Goal: Task Accomplishment & Management: Use online tool/utility

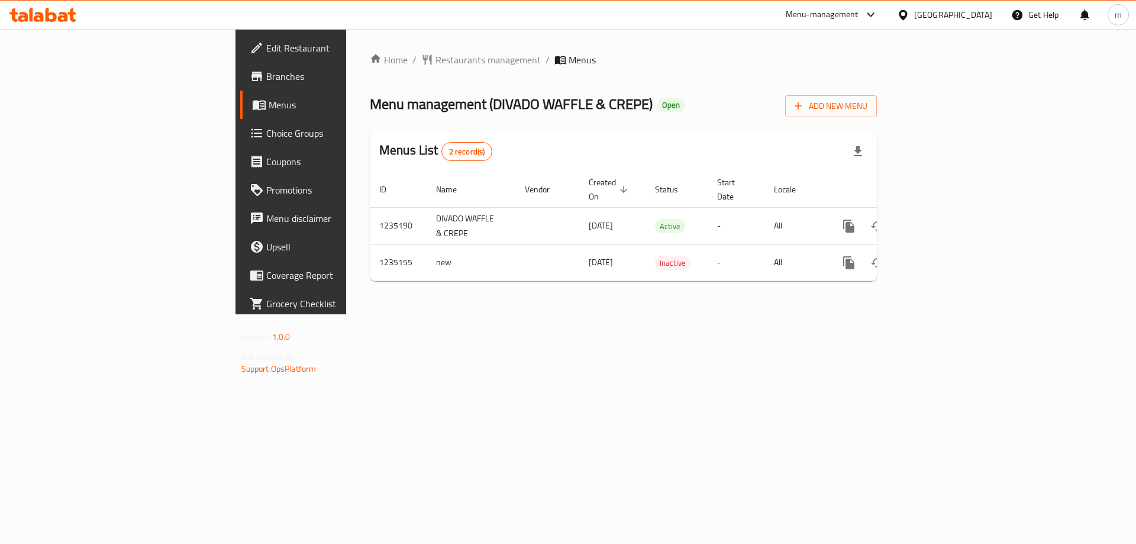
click at [266, 72] on span "Branches" at bounding box center [341, 76] width 150 height 14
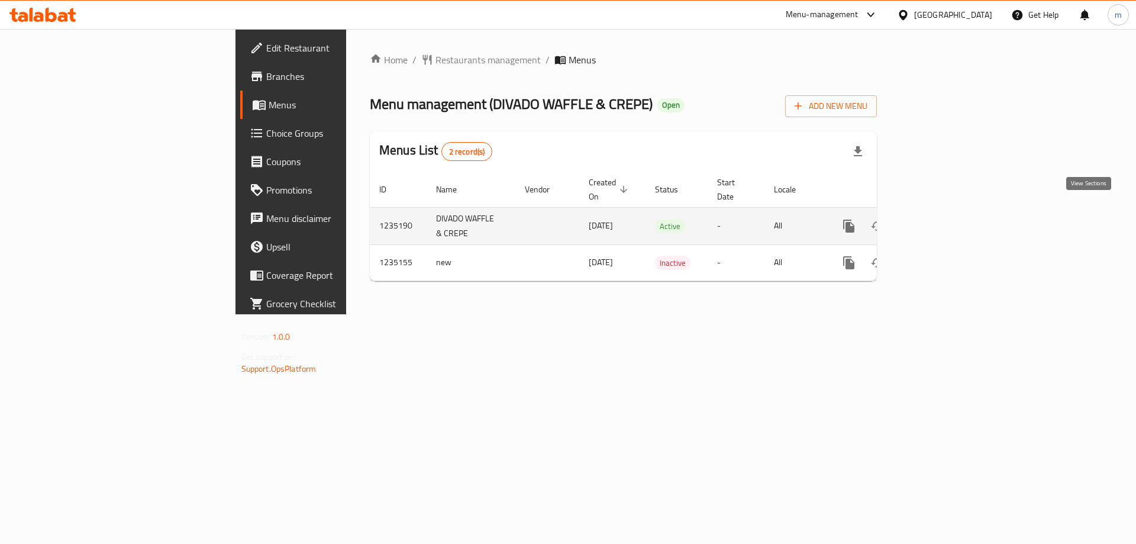
click at [941, 219] on icon "enhanced table" at bounding box center [934, 226] width 14 height 14
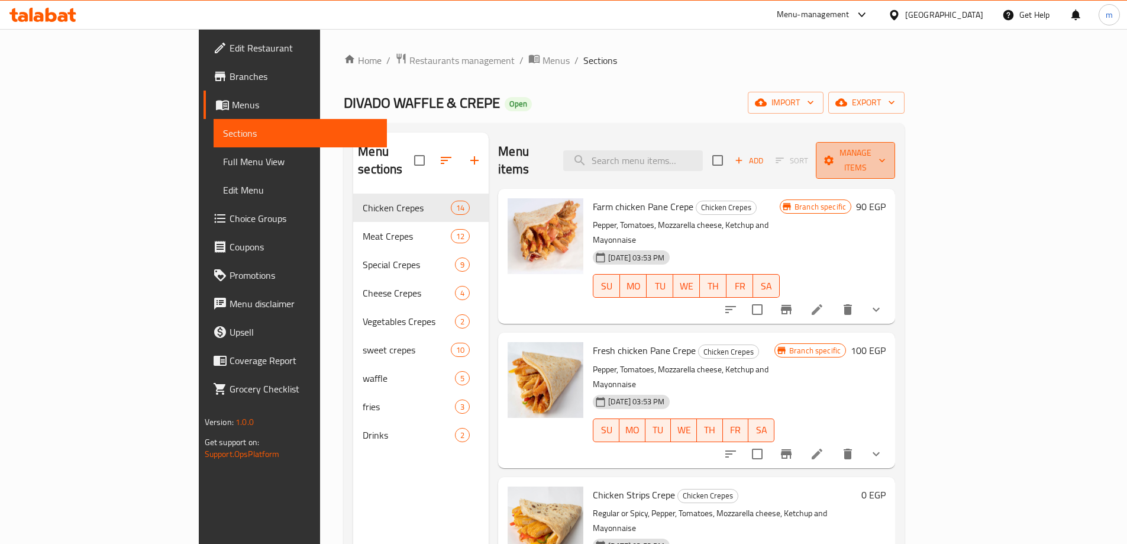
click at [886, 156] on span "Manage items" at bounding box center [855, 161] width 60 height 30
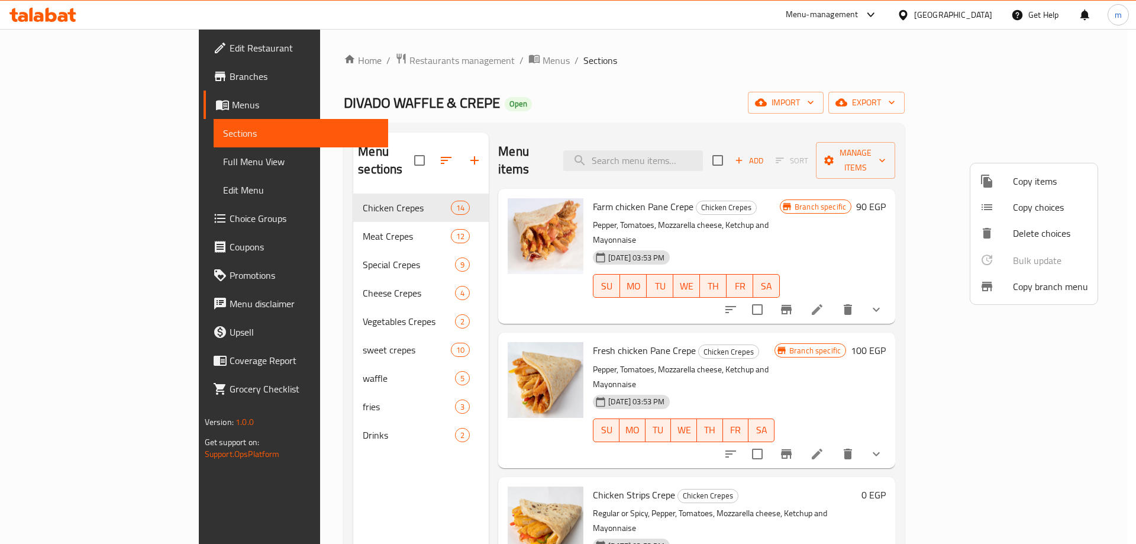
click at [1037, 292] on span "Copy branch menu" at bounding box center [1050, 286] width 75 height 14
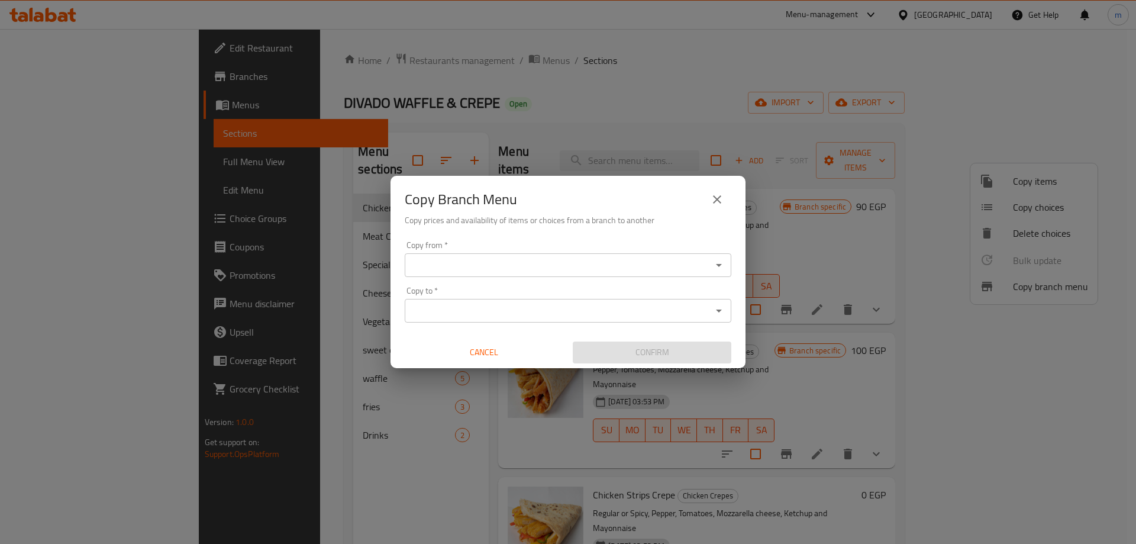
click at [511, 270] on input "Copy from   *" at bounding box center [558, 265] width 300 height 17
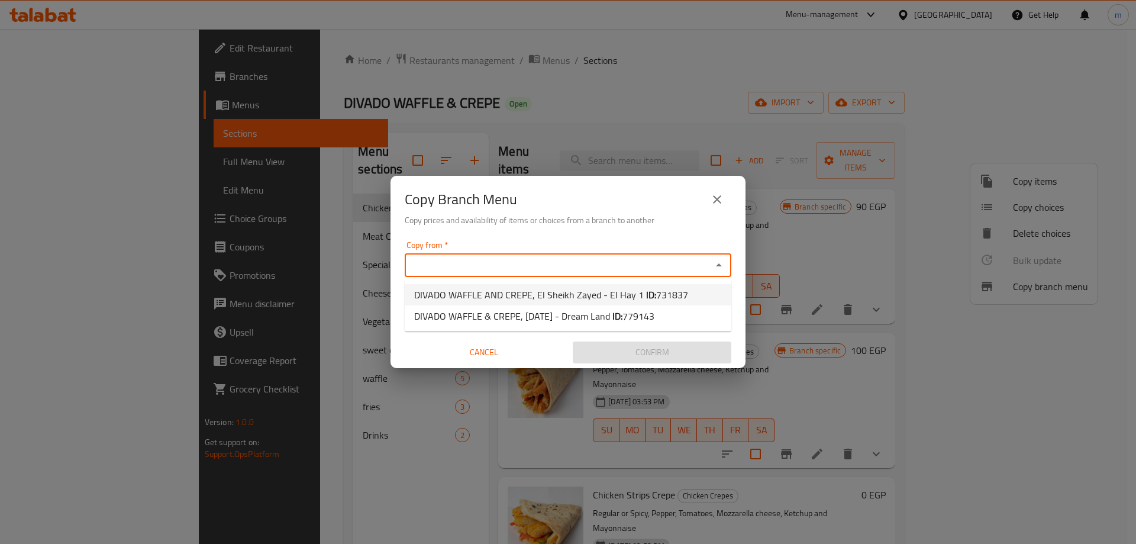
click at [517, 292] on span "DIVADO WAFFLE AND CREPE, El Sheikh Zayed - El Hay 1 ID: 731837" at bounding box center [551, 295] width 274 height 14
type input "DIVADO WAFFLE AND CREPE, El Sheikh Zayed - El Hay 1"
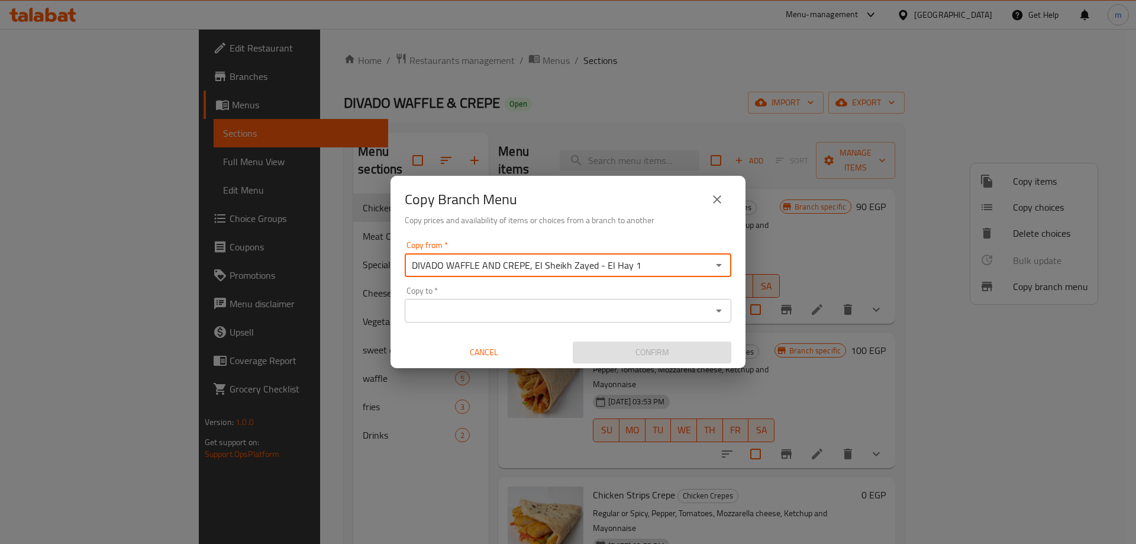
click at [554, 312] on input "Copy to   *" at bounding box center [558, 310] width 300 height 17
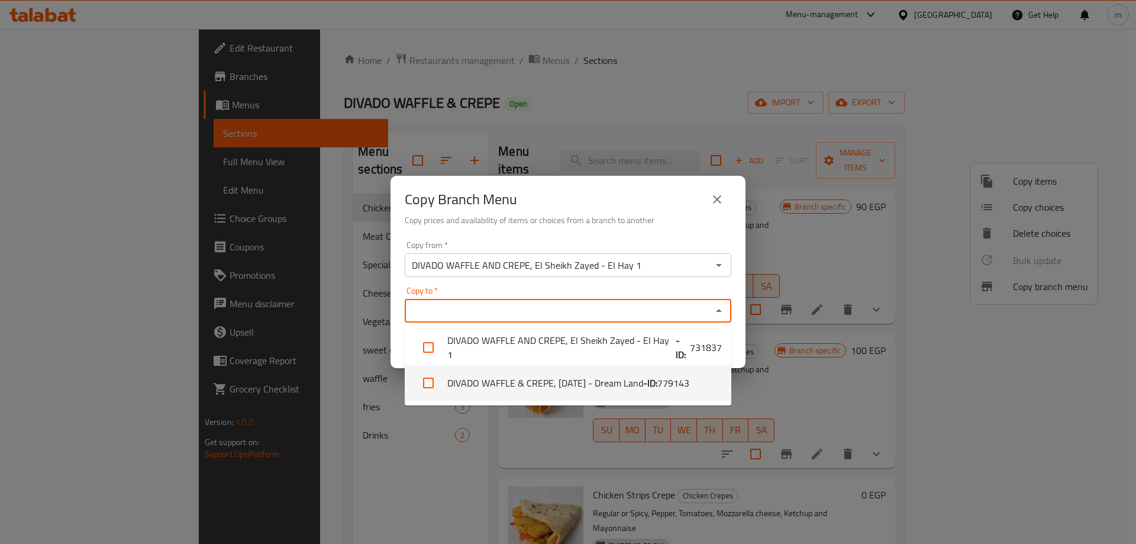
click at [573, 386] on li "DIVADO WAFFLE & CREPE, 6th of October - Dream Land - ID: 779143" at bounding box center [568, 383] width 327 height 36
checkbox input "true"
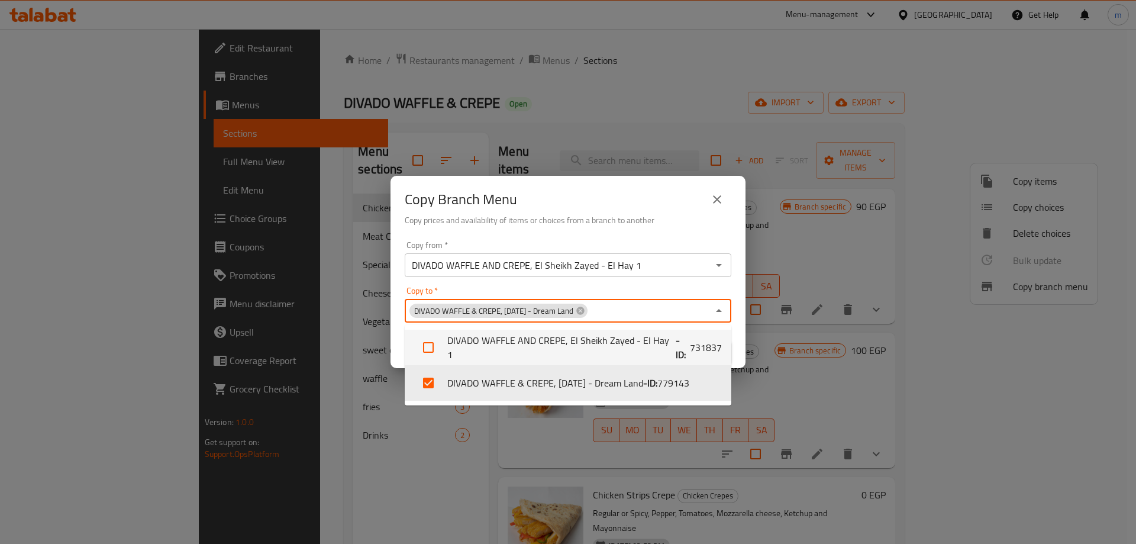
click at [606, 291] on div "Copy to   * DIVADO WAFFLE & CREPE, 6th of October - Dream Land Copy to *" at bounding box center [568, 304] width 327 height 36
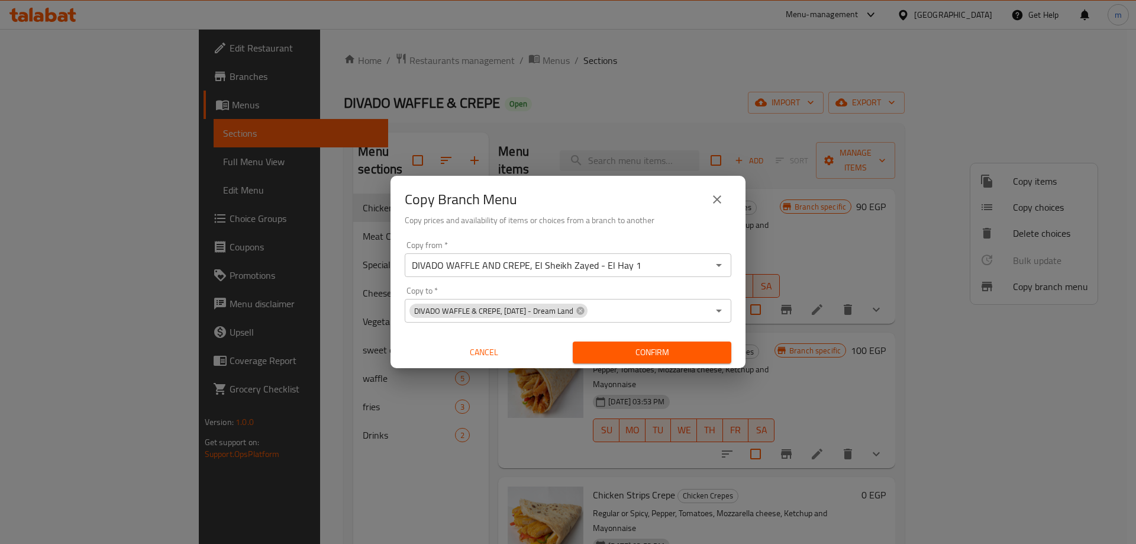
click at [664, 222] on h6 "Copy prices and availability of items or choices from a branch to another" at bounding box center [568, 220] width 327 height 13
click at [635, 352] on span "Confirm" at bounding box center [652, 352] width 140 height 15
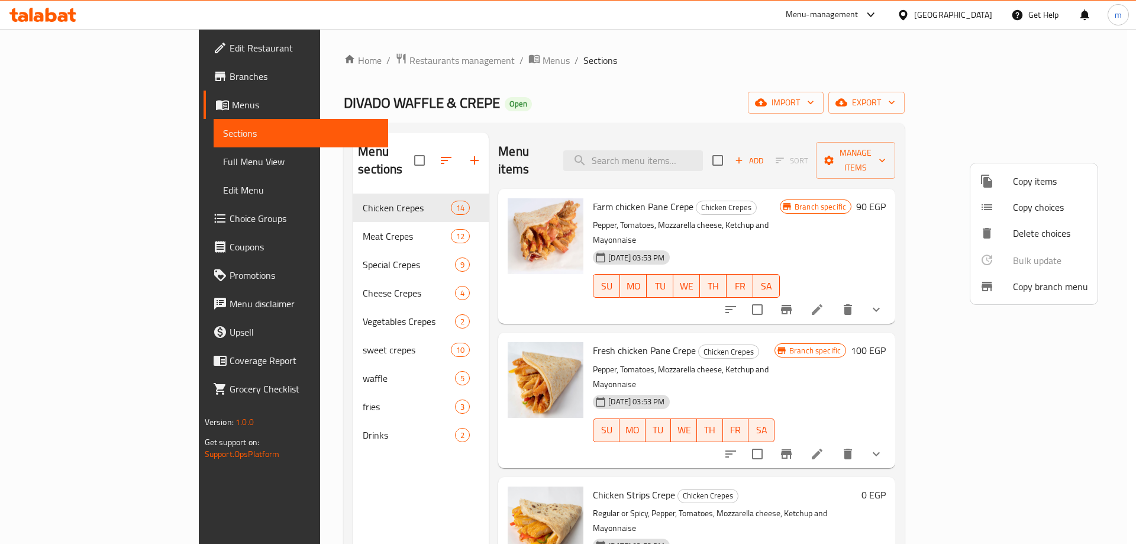
click at [70, 75] on div at bounding box center [568, 272] width 1136 height 544
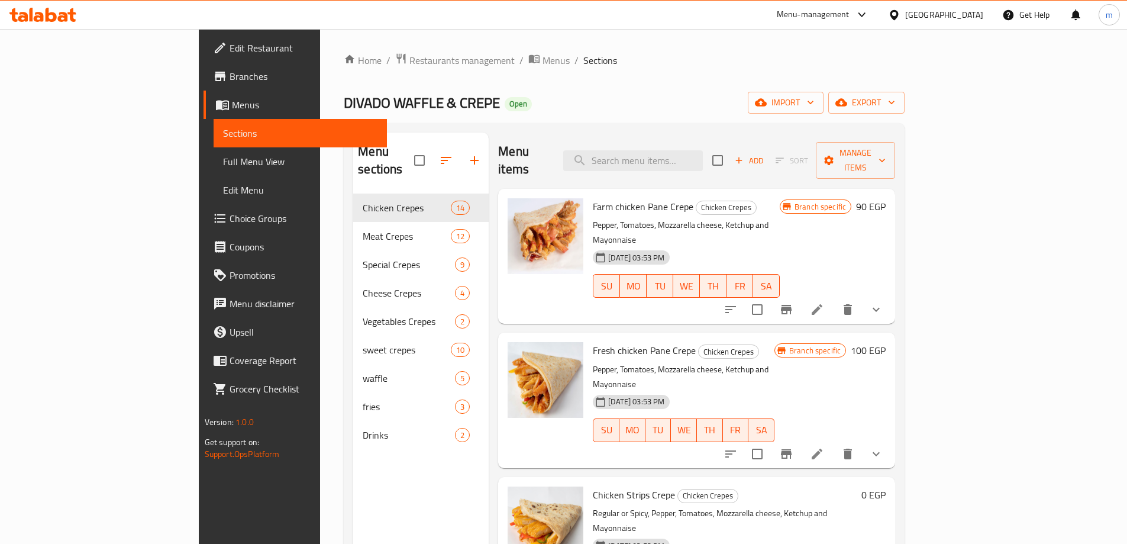
click at [737, 114] on div "Home / Restaurants management / Menus / Sections DIVADO WAFFLE & CREPE Open imp…" at bounding box center [624, 369] width 561 height 633
click at [780, 198] on h6 "Farm chicken Pane Crepe Chicken Crepes" at bounding box center [686, 206] width 187 height 17
click at [891, 295] on button "show more" at bounding box center [876, 309] width 28 height 28
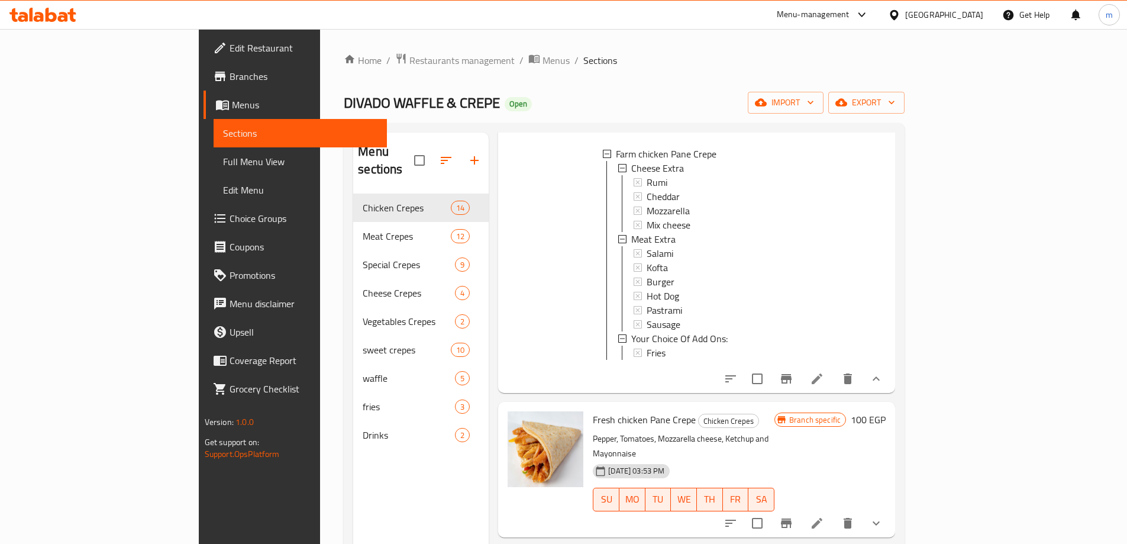
scroll to position [178, 0]
click at [883, 371] on icon "show more" at bounding box center [876, 378] width 14 height 14
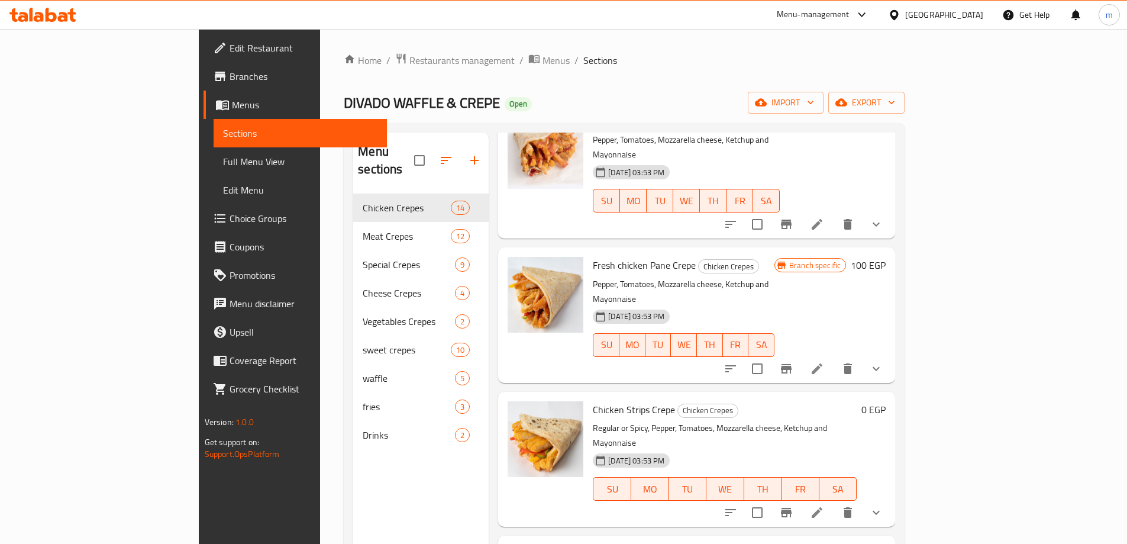
scroll to position [0, 0]
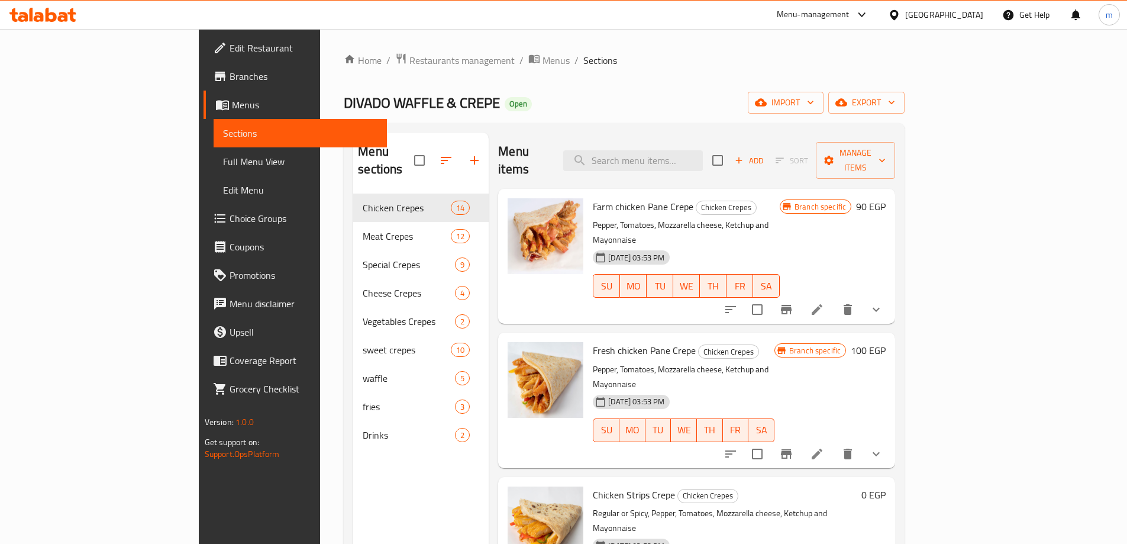
click at [214, 172] on link "Full Menu View" at bounding box center [300, 161] width 173 height 28
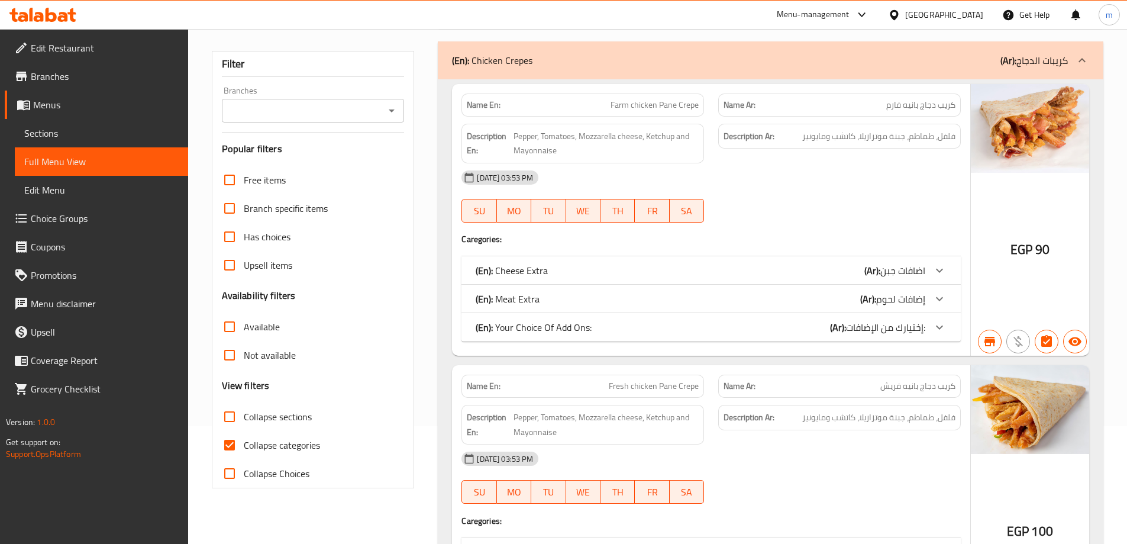
scroll to position [118, 0]
click at [230, 444] on input "Collapse categories" at bounding box center [229, 444] width 28 height 28
checkbox input "false"
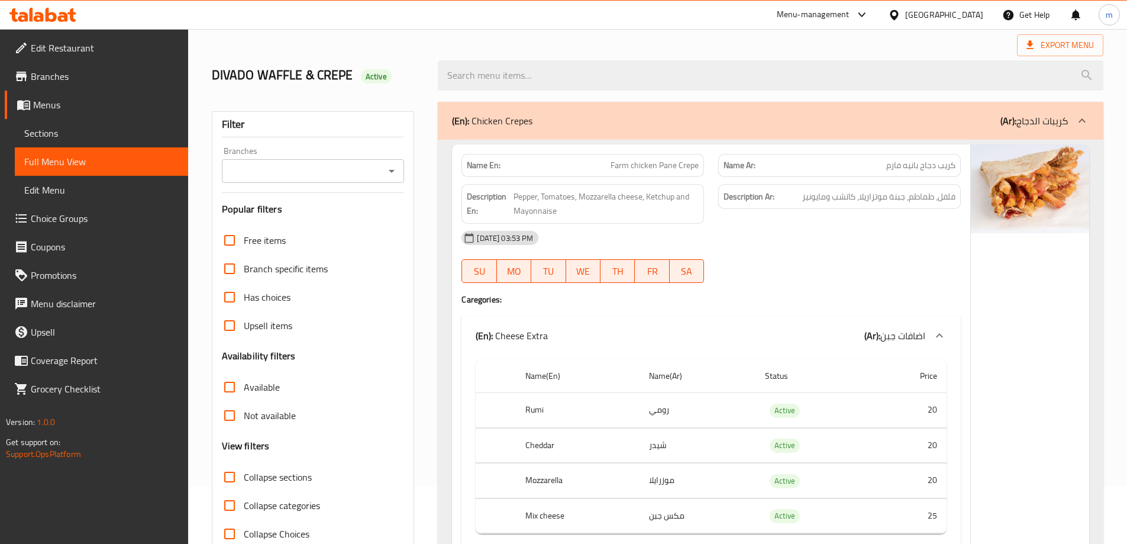
scroll to position [0, 0]
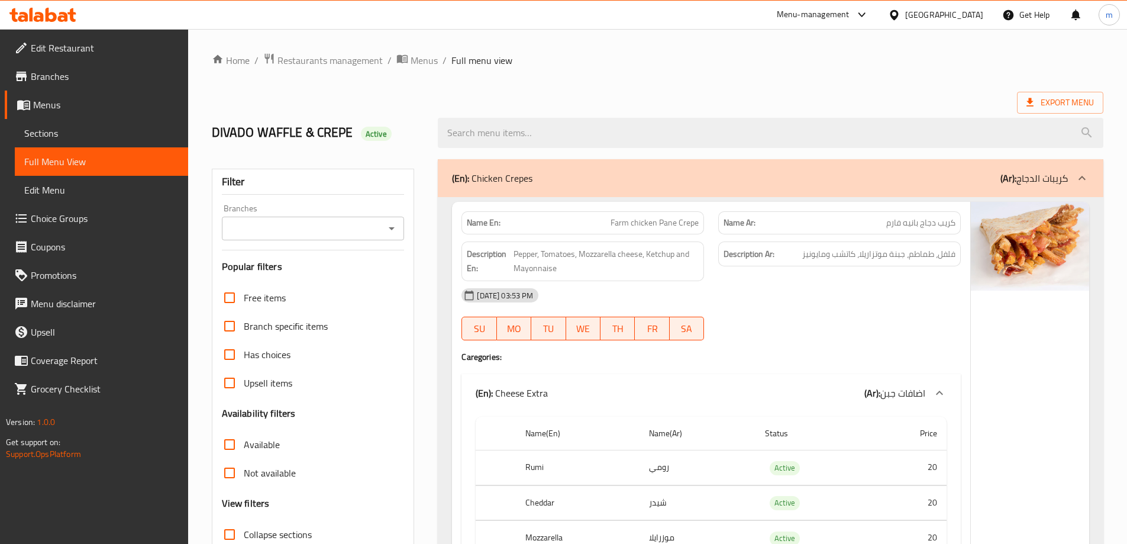
click at [70, 74] on span "Branches" at bounding box center [105, 76] width 148 height 14
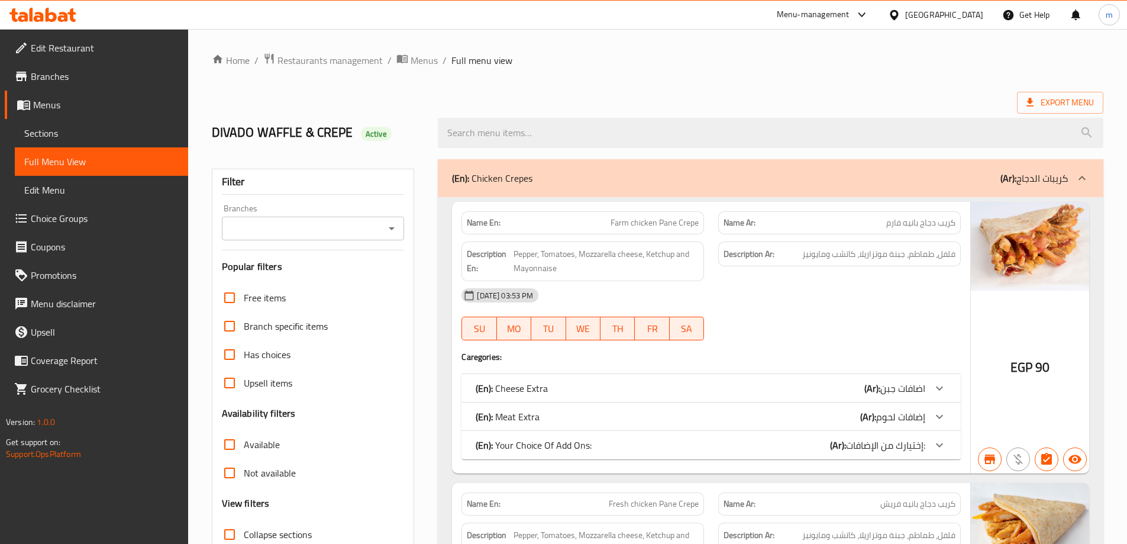
click at [90, 78] on span "Branches" at bounding box center [105, 76] width 148 height 14
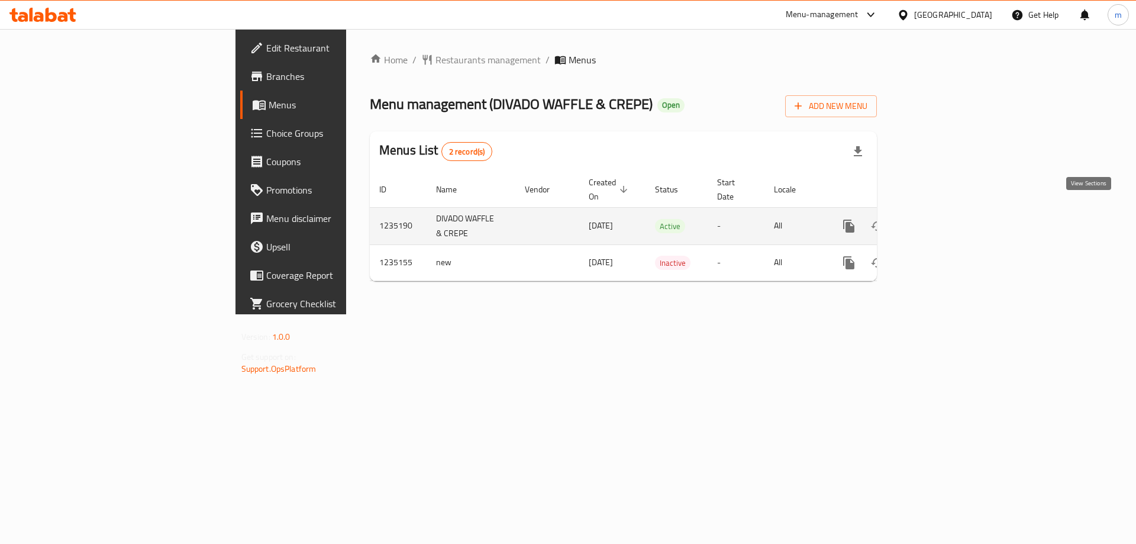
click at [941, 219] on icon "enhanced table" at bounding box center [934, 226] width 14 height 14
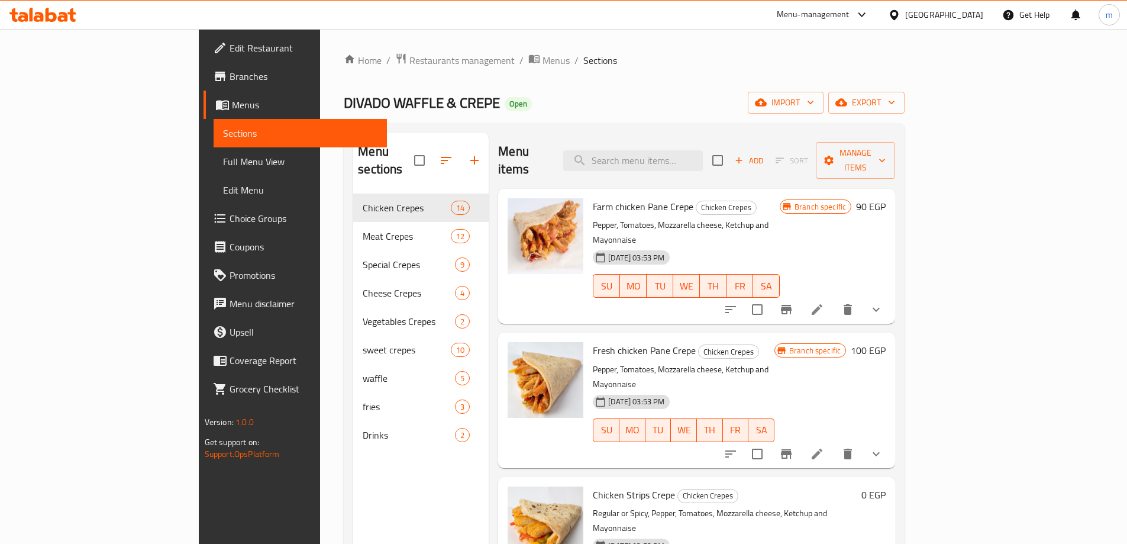
click at [223, 156] on span "Full Menu View" at bounding box center [300, 161] width 154 height 14
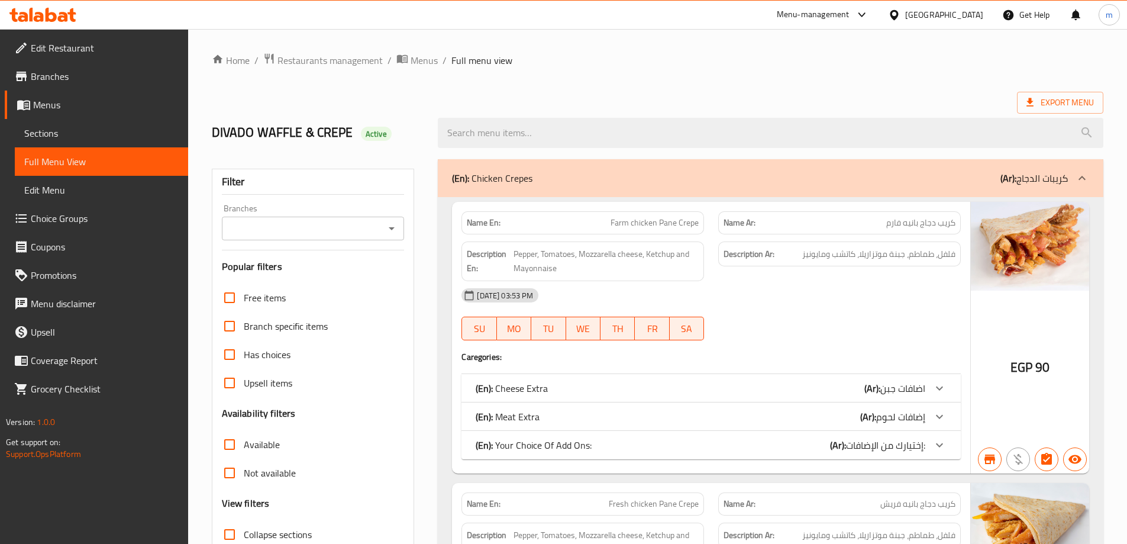
click at [899, 67] on ol "Home / Restaurants management / Menus / Full menu view" at bounding box center [658, 60] width 892 height 15
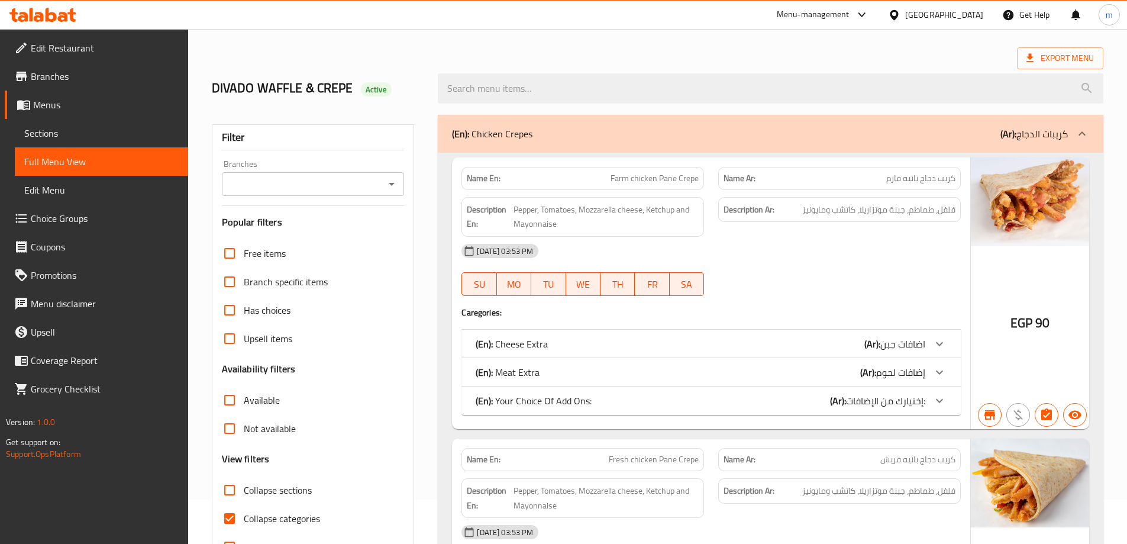
scroll to position [118, 0]
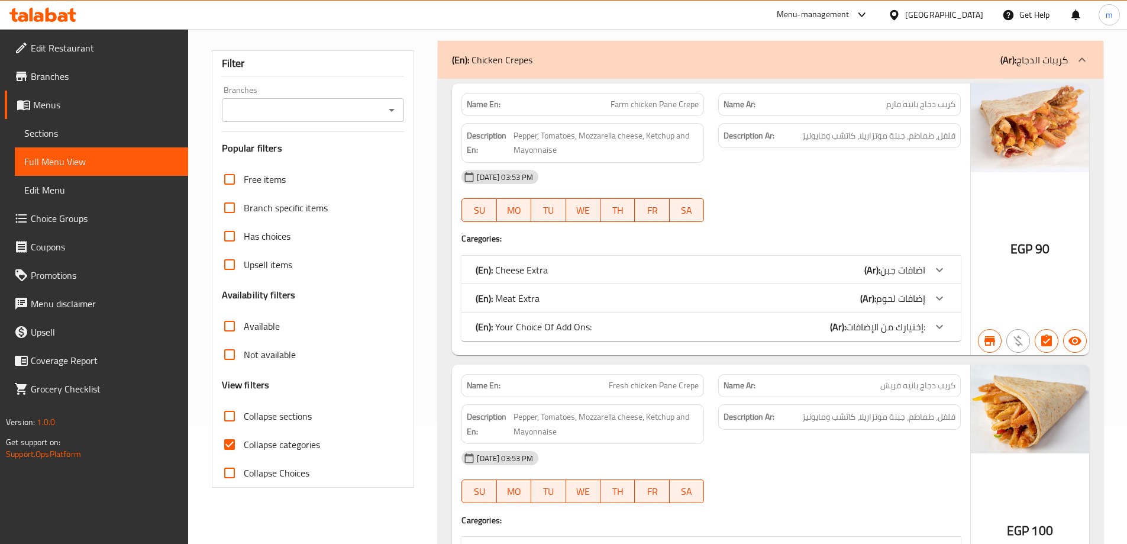
click at [230, 447] on input "Collapse categories" at bounding box center [229, 444] width 28 height 28
checkbox input "false"
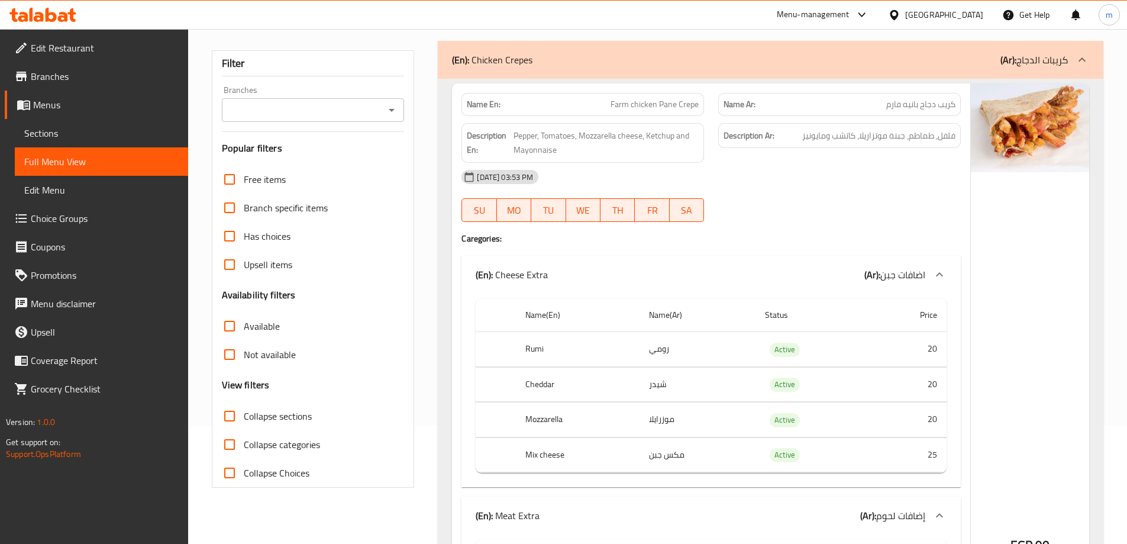
scroll to position [0, 0]
